Goal: Information Seeking & Learning: Learn about a topic

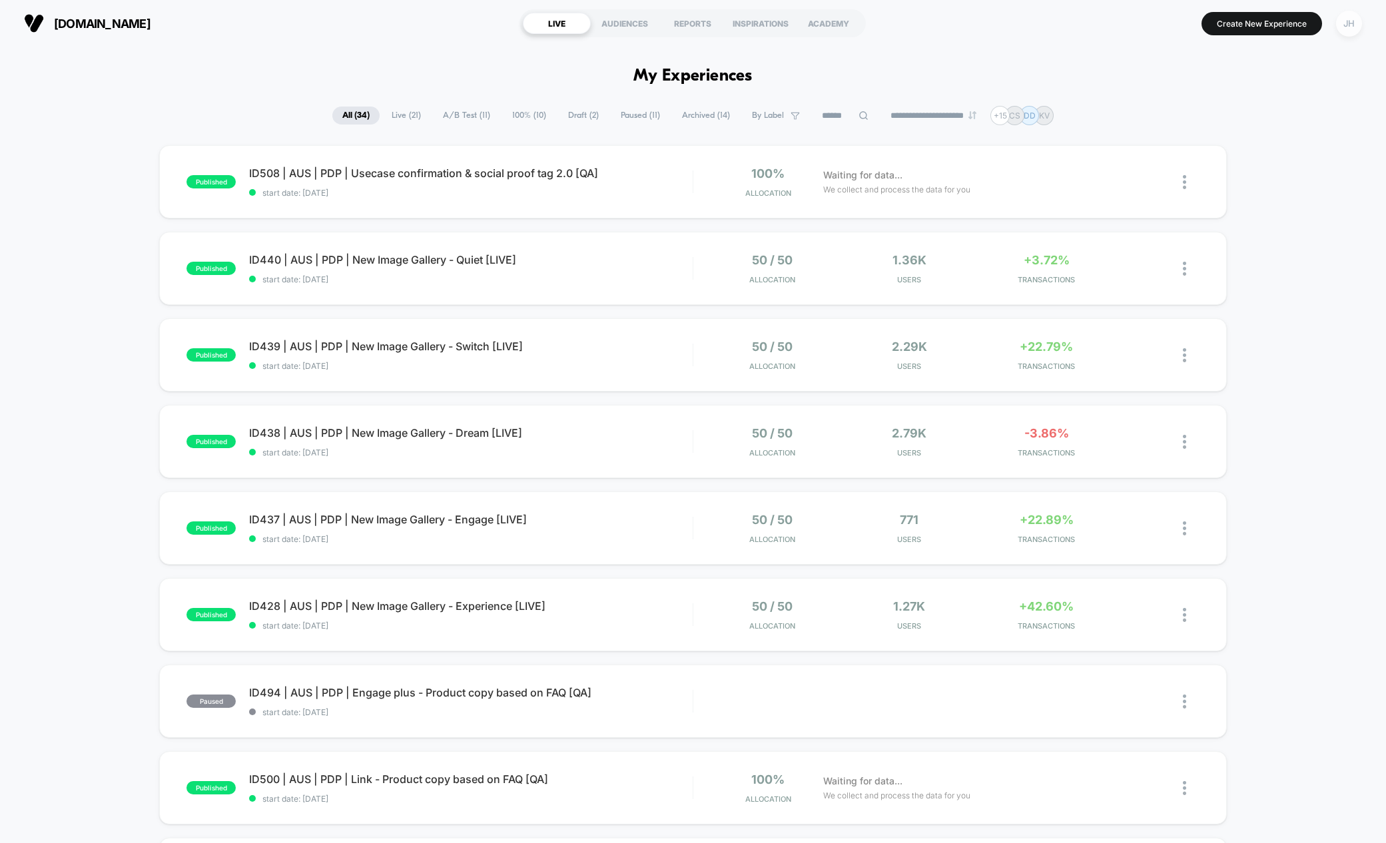
click at [1348, 23] on div "JH" at bounding box center [1349, 24] width 26 height 26
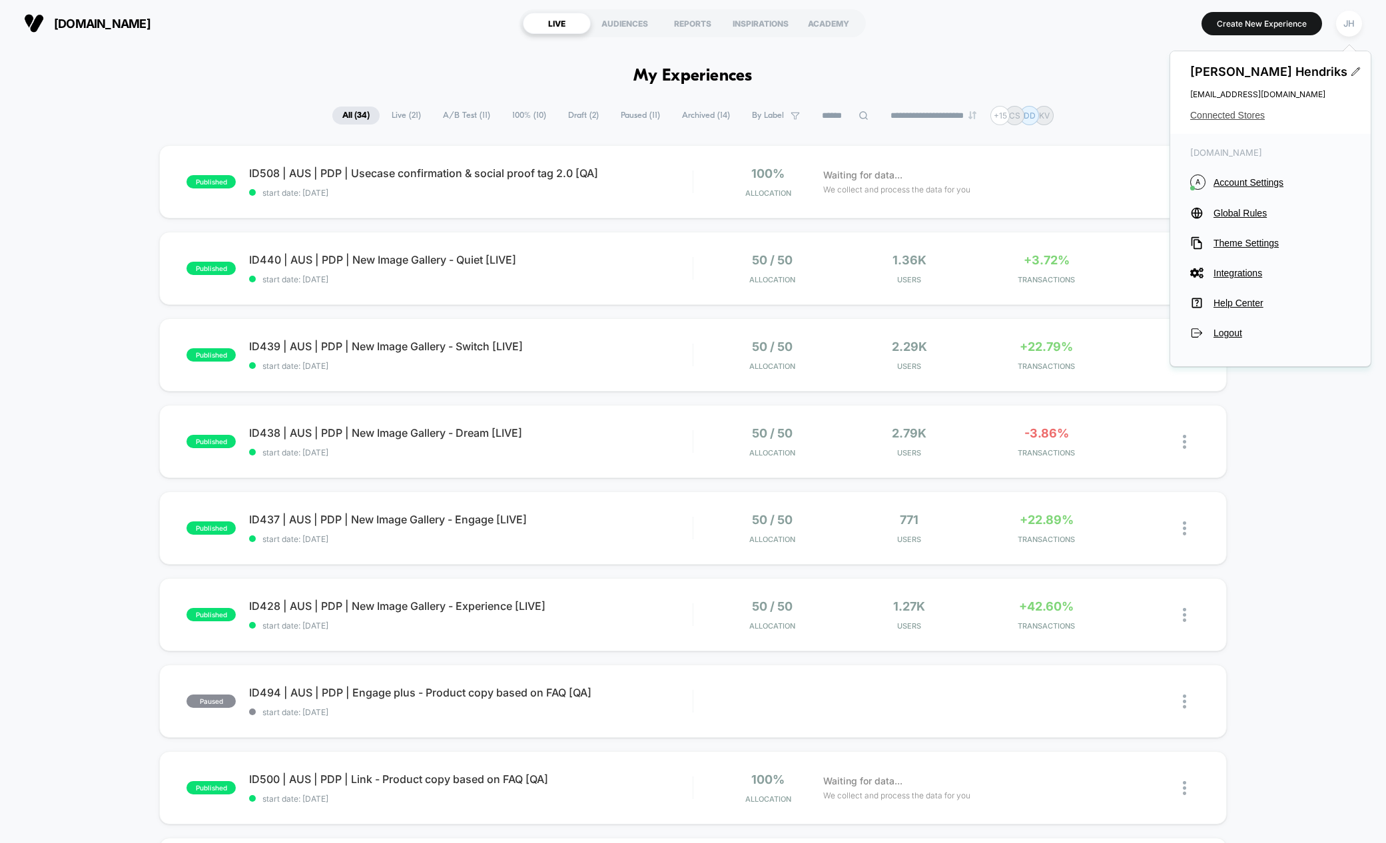
click at [1207, 119] on span "Connected Stores" at bounding box center [1270, 115] width 160 height 11
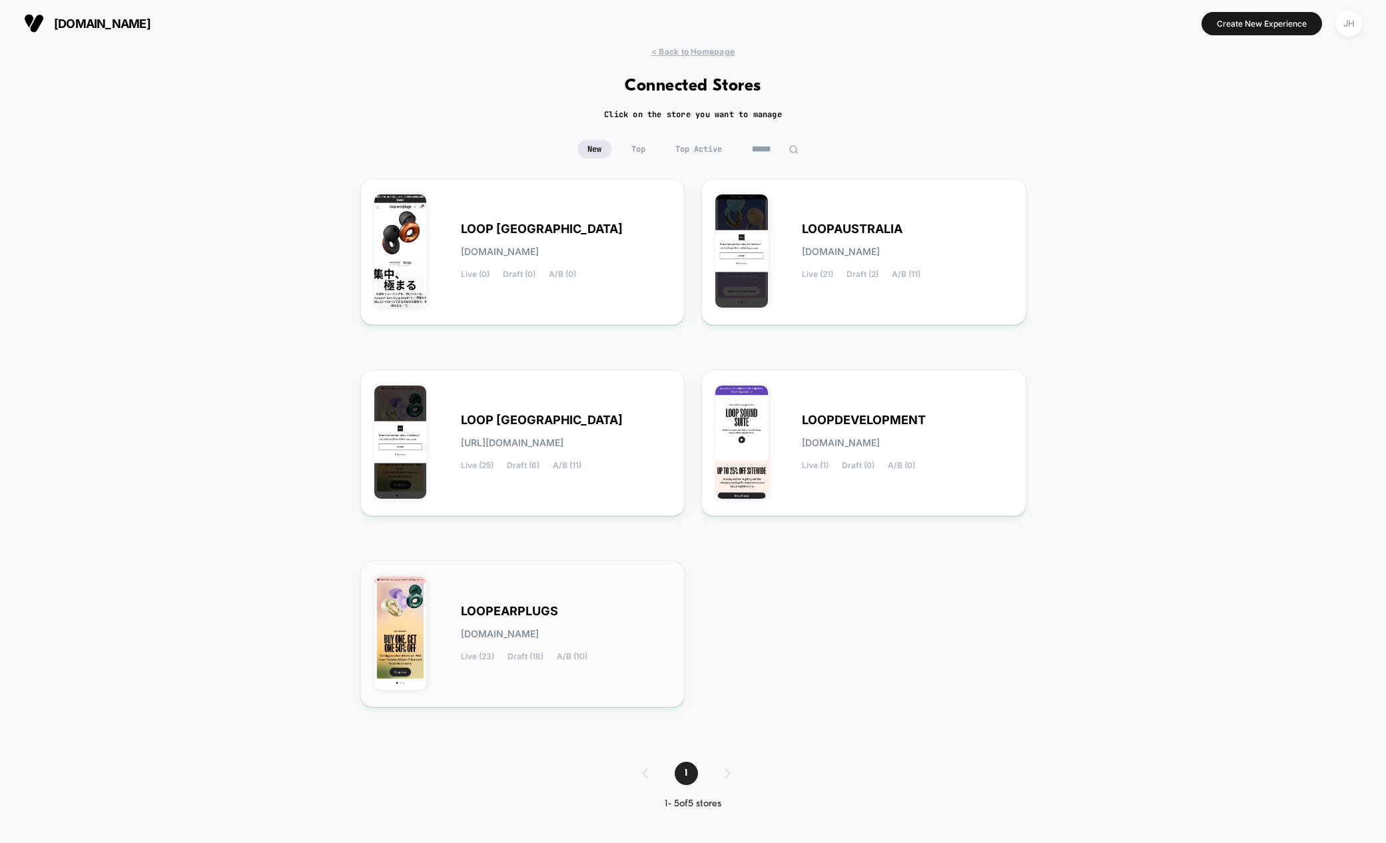
click at [491, 629] on span "[DOMAIN_NAME]" at bounding box center [500, 633] width 78 height 9
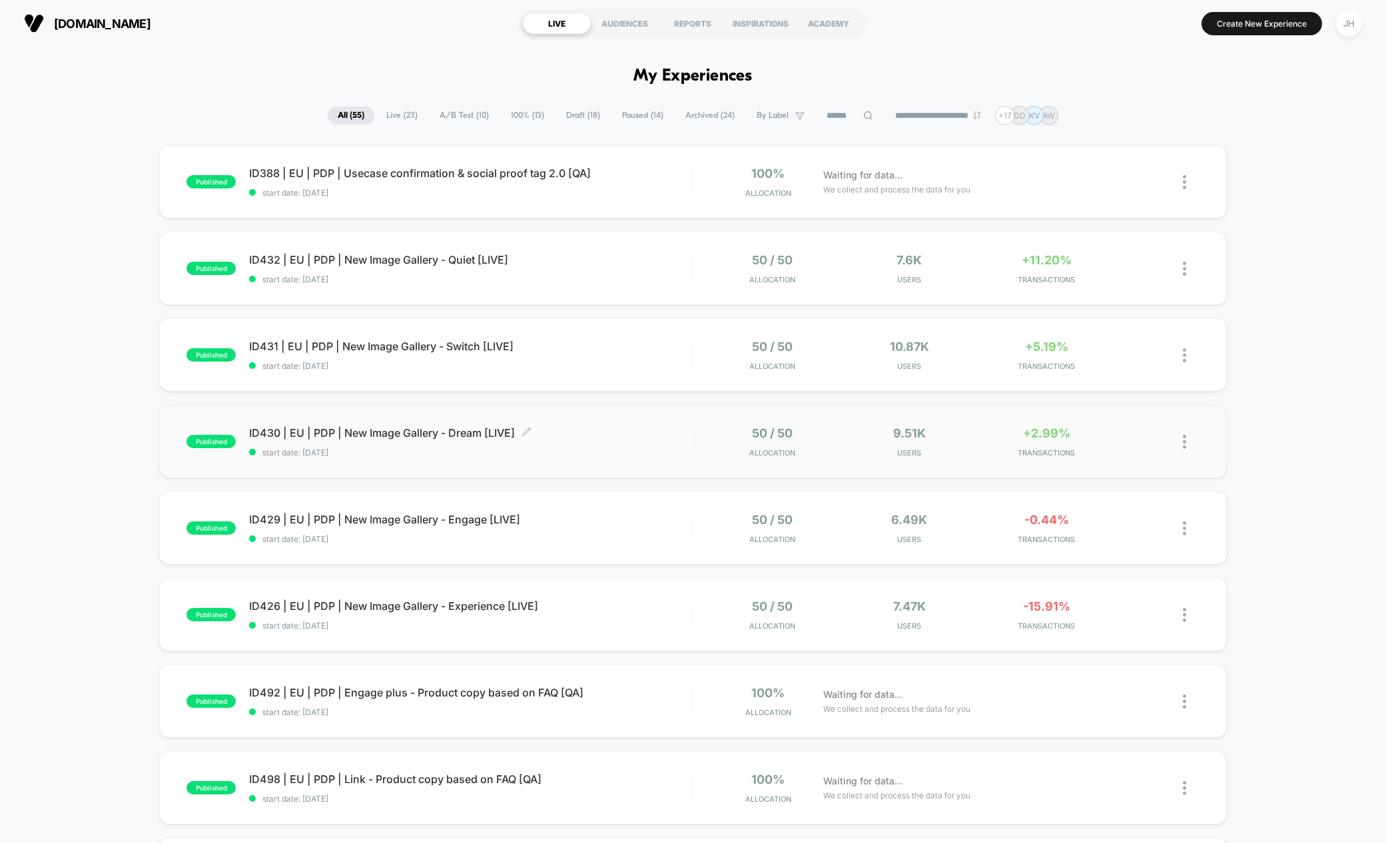
click at [451, 428] on span "ID430 | EU | PDP | New Image Gallery - Dream [LIVE] Click to edit experience de…" at bounding box center [470, 432] width 443 height 13
click at [456, 344] on span "ID431 | EU | PDP | New Image Gallery - Switch [LIVE]" at bounding box center [470, 346] width 443 height 13
click at [1352, 23] on div "JH" at bounding box center [1349, 24] width 26 height 26
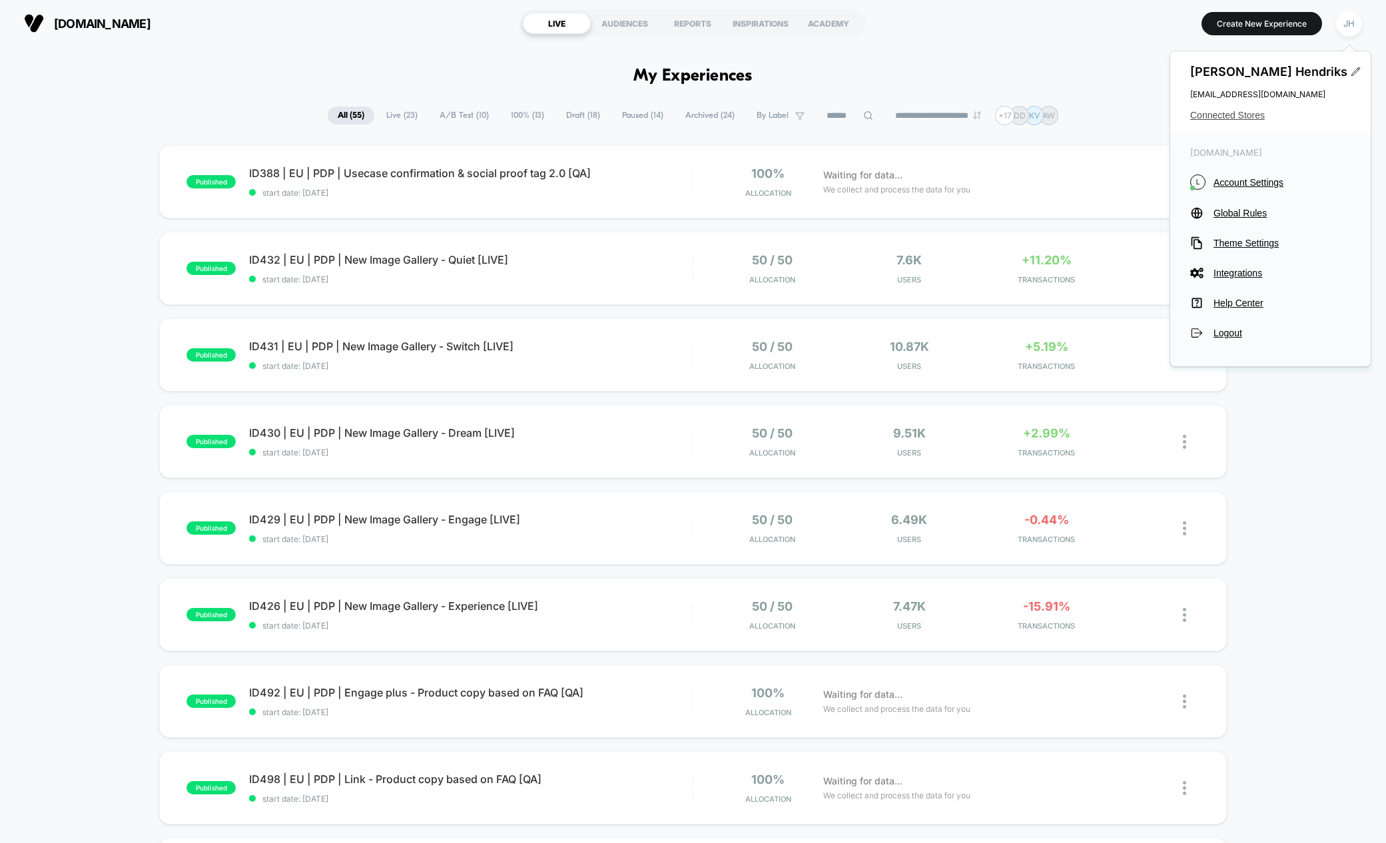
click at [1245, 119] on span "Connected Stores" at bounding box center [1270, 115] width 160 height 11
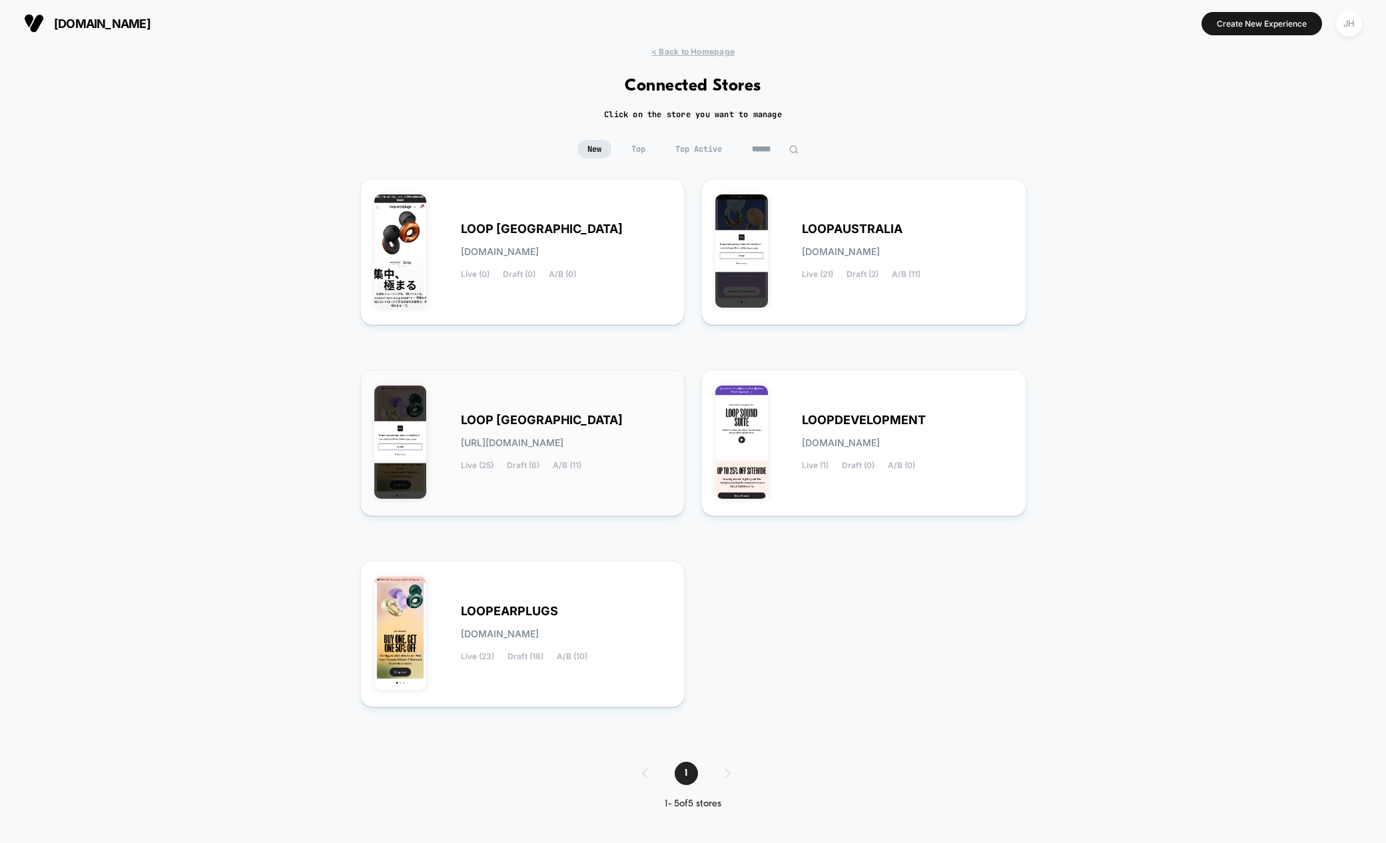
click at [558, 416] on span "LOOP [GEOGRAPHIC_DATA]" at bounding box center [542, 420] width 162 height 9
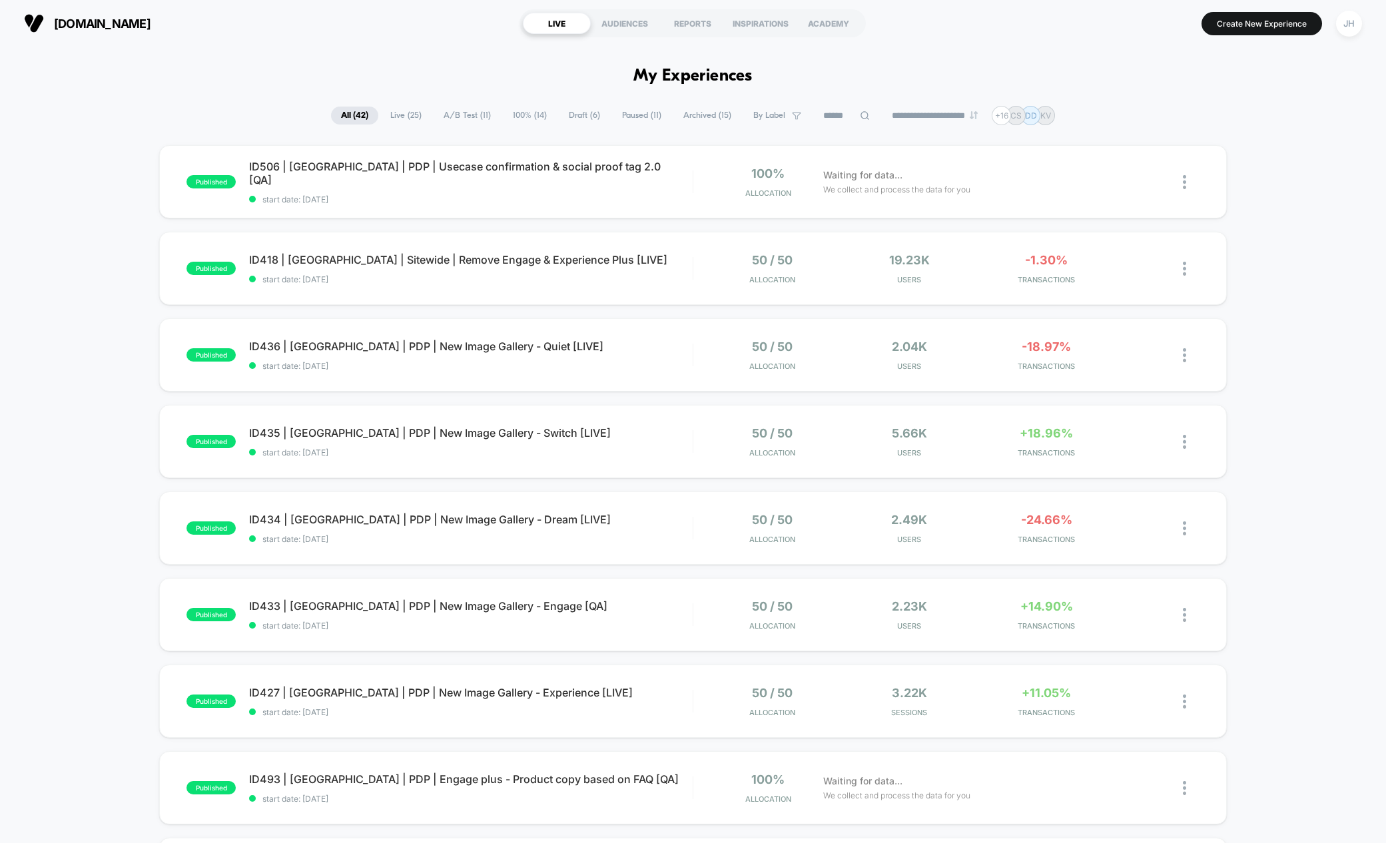
scroll to position [23, 0]
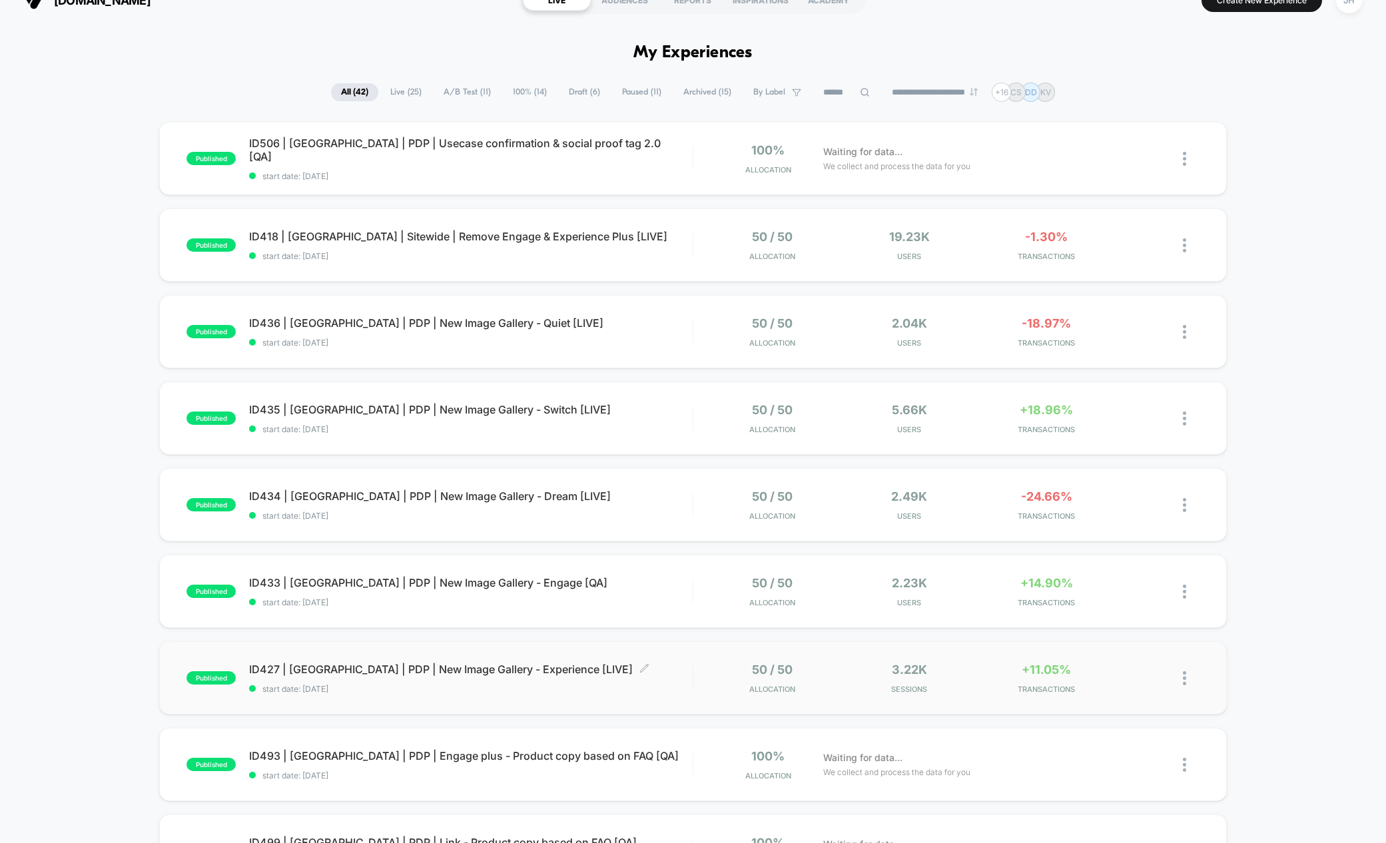
click at [511, 663] on span "ID427 | [GEOGRAPHIC_DATA] | PDP | New Image Gallery - Experience [LIVE] Click t…" at bounding box center [470, 669] width 443 height 13
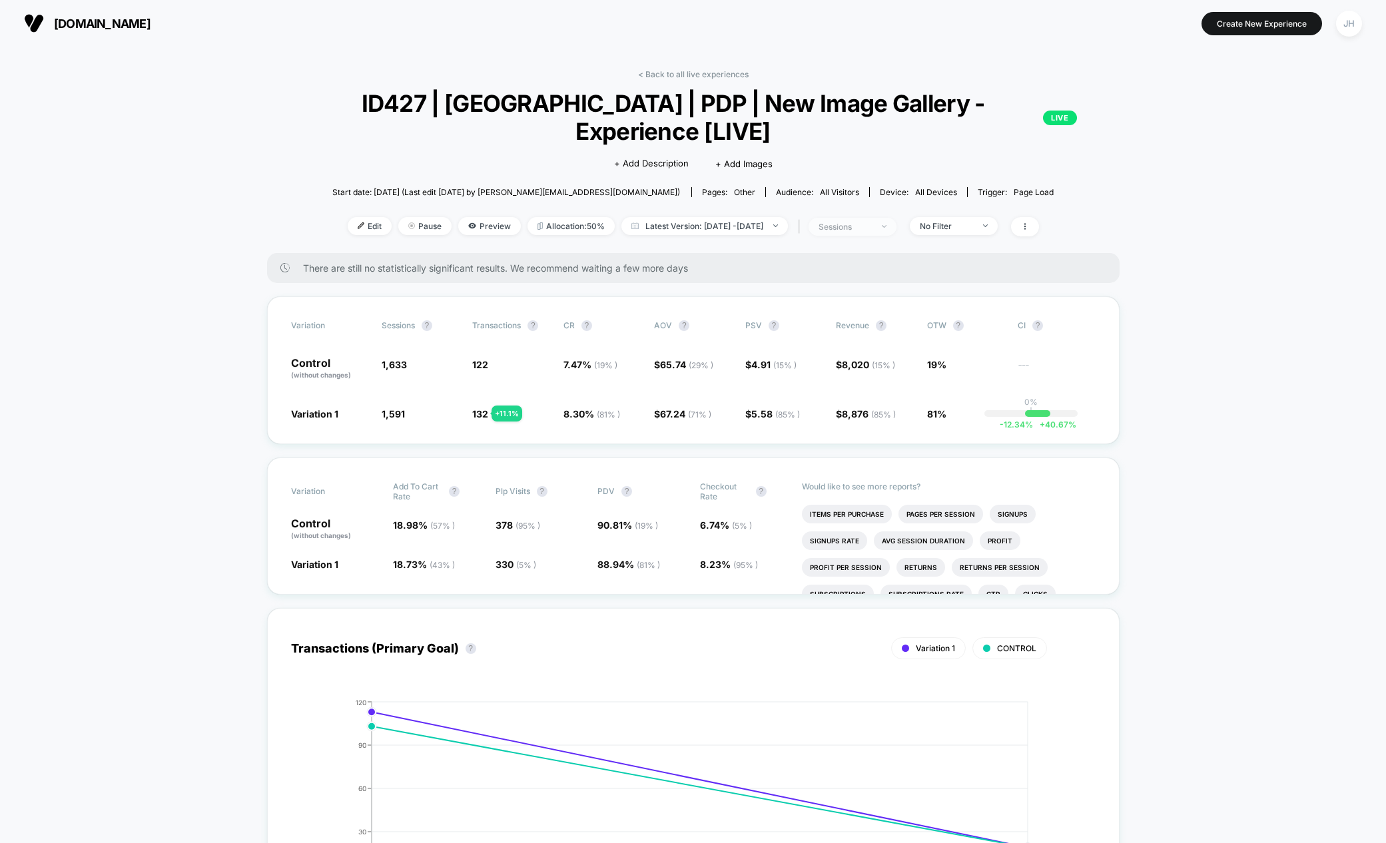
click at [872, 225] on div "sessions" at bounding box center [844, 227] width 53 height 10
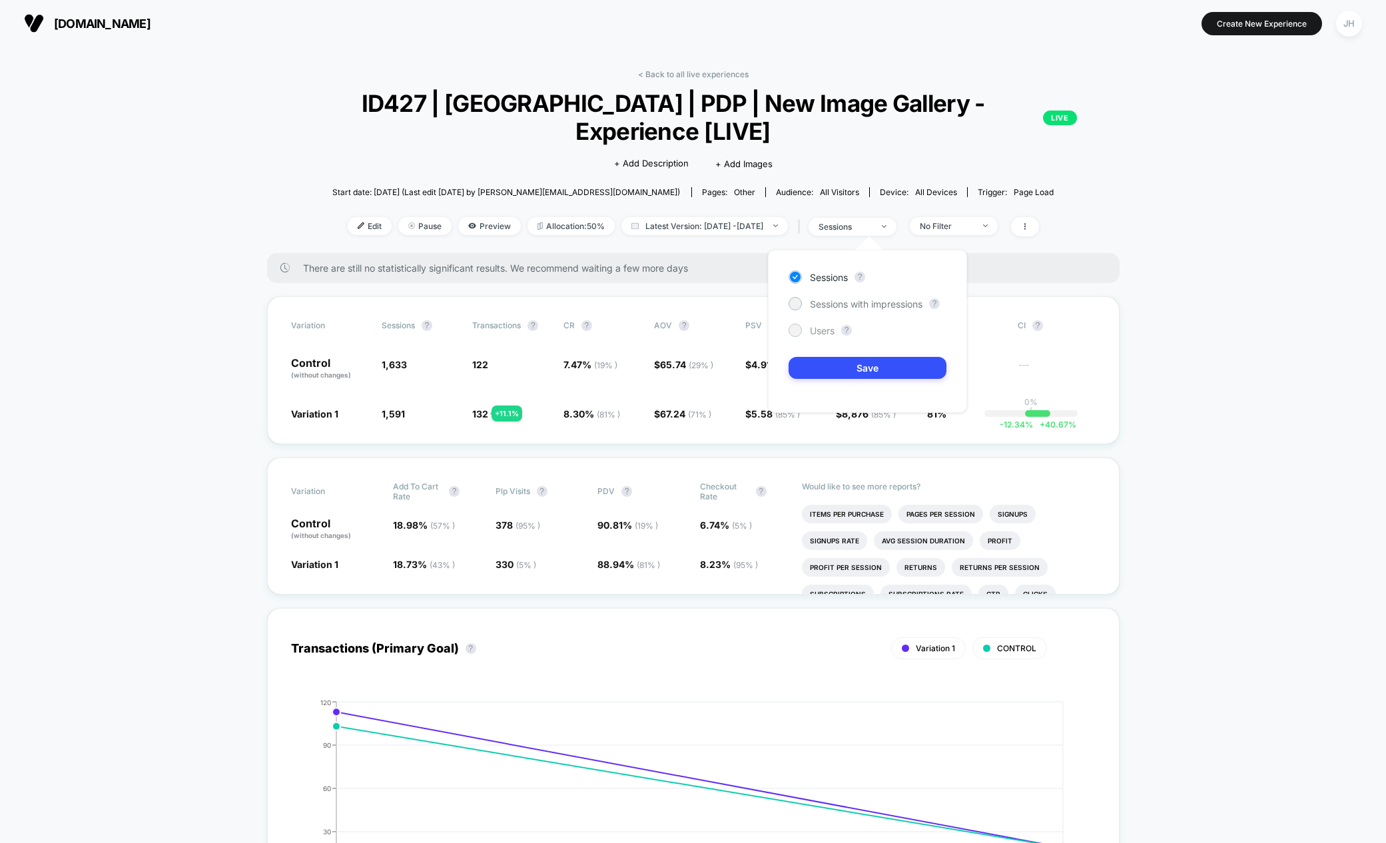
click at [830, 325] on span "Users" at bounding box center [822, 330] width 25 height 11
click at [836, 363] on button "Save" at bounding box center [867, 368] width 158 height 22
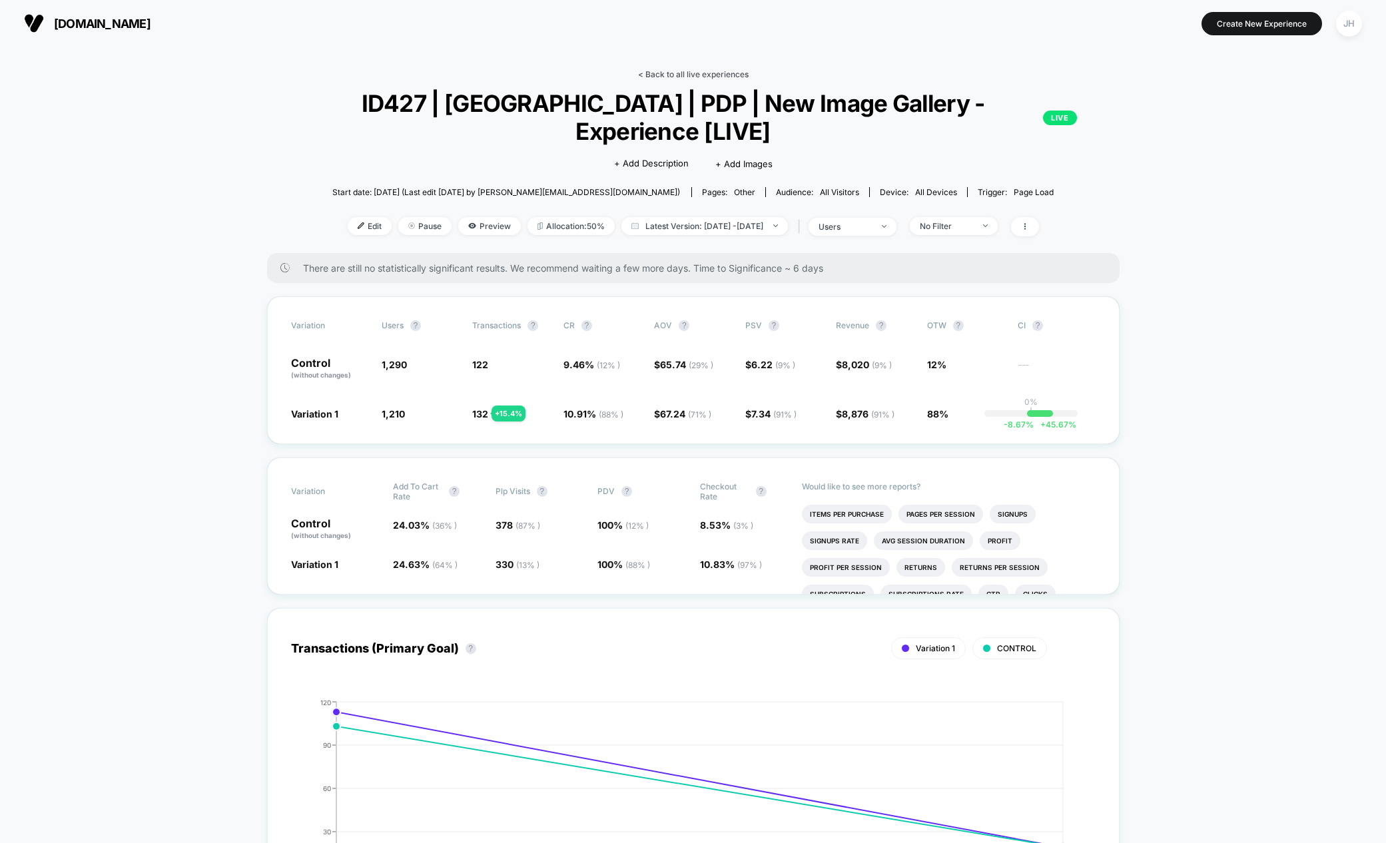
click at [697, 69] on link "< Back to all live experiences" at bounding box center [693, 74] width 111 height 10
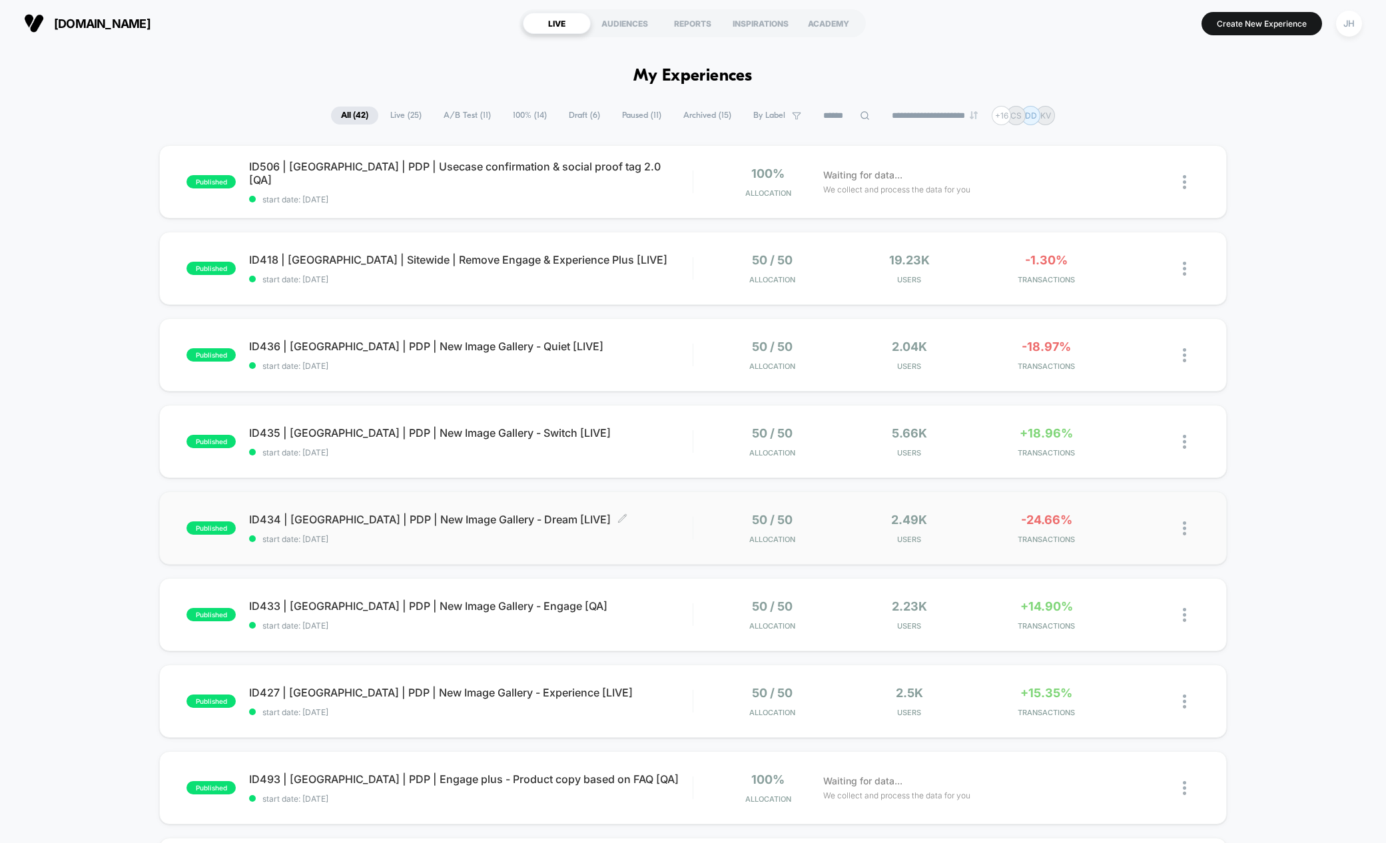
click at [457, 514] on span "ID434 | [GEOGRAPHIC_DATA] | PDP | New Image Gallery - Dream [LIVE] Click to edi…" at bounding box center [470, 519] width 443 height 13
click at [485, 699] on span "ID427 | [GEOGRAPHIC_DATA] | PDP | New Image Gallery - Experience [LIVE] Click t…" at bounding box center [470, 692] width 443 height 13
click at [1077, 41] on div "[DOMAIN_NAME] LIVE AUDIENCES REPORTS INSPIRATIONS ACADEMY Create New Experience…" at bounding box center [693, 23] width 1386 height 47
